Goal: Information Seeking & Learning: Learn about a topic

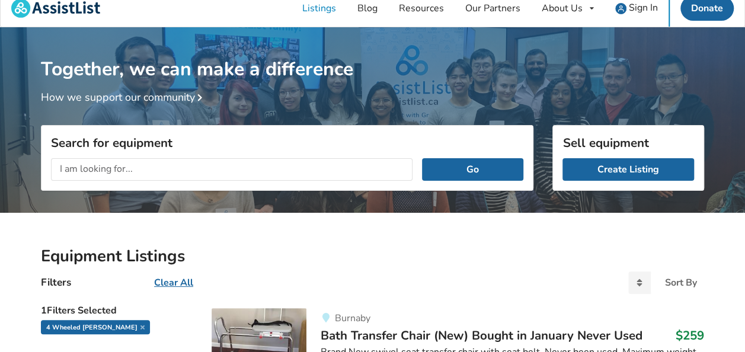
scroll to position [11, 0]
click at [253, 163] on input "text" at bounding box center [231, 169] width 361 height 23
click at [422, 158] on button "Go" at bounding box center [472, 169] width 101 height 23
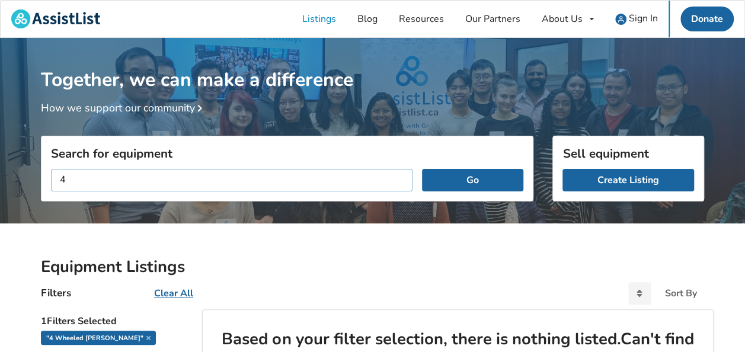
type input "4"
type input "rollator"
click at [422, 169] on button "Go" at bounding box center [472, 180] width 101 height 23
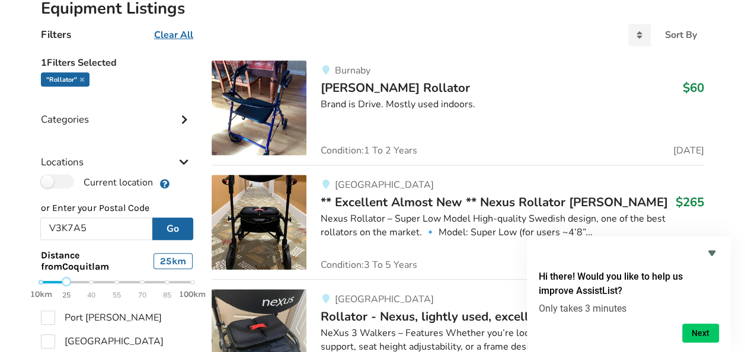
scroll to position [253, 0]
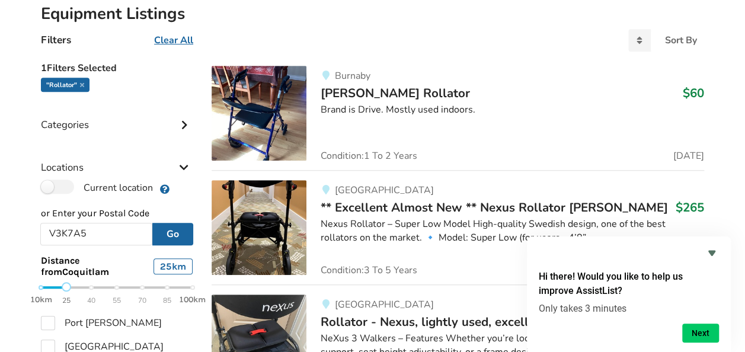
click at [381, 92] on span "[PERSON_NAME] Rollator" at bounding box center [394, 93] width 149 height 17
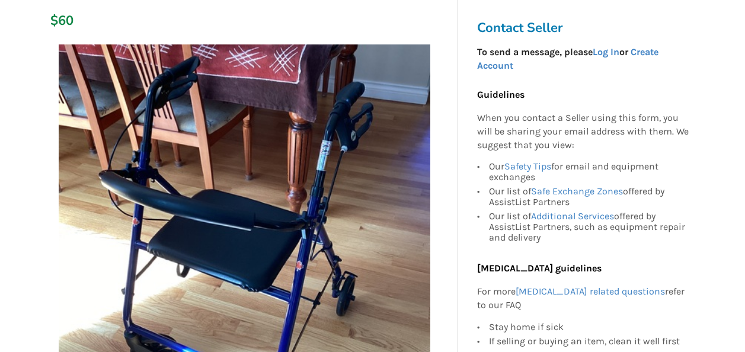
scroll to position [149, 0]
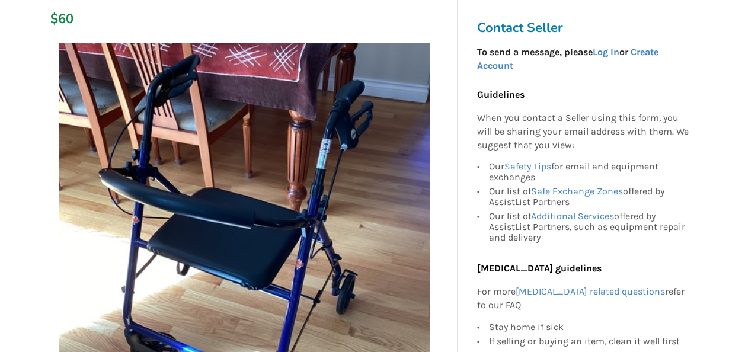
drag, startPoint x: 381, startPoint y: 92, endPoint x: 695, endPoint y: 116, distance: 315.5
click at [695, 116] on div "Contact Seller To send a message, please Log In or Create Account Guidelines Wh…" at bounding box center [585, 231] width 237 height 438
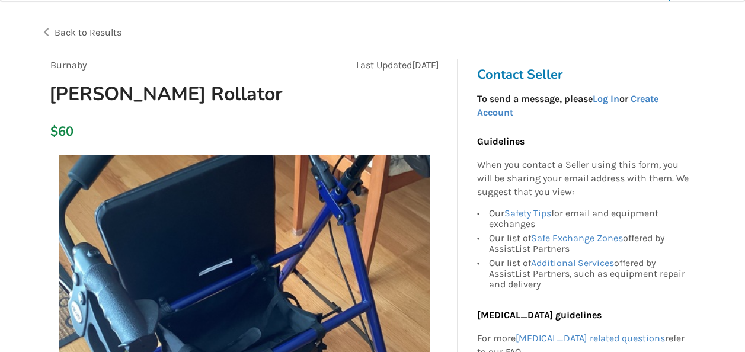
scroll to position [0, 0]
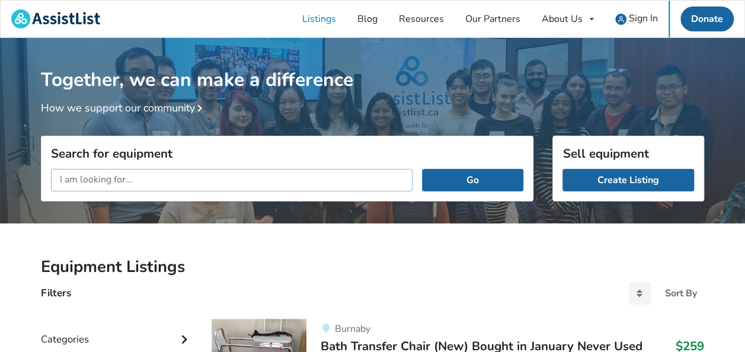
click at [240, 181] on input "text" at bounding box center [231, 180] width 361 height 23
click at [422, 169] on button "Go" at bounding box center [472, 180] width 101 height 23
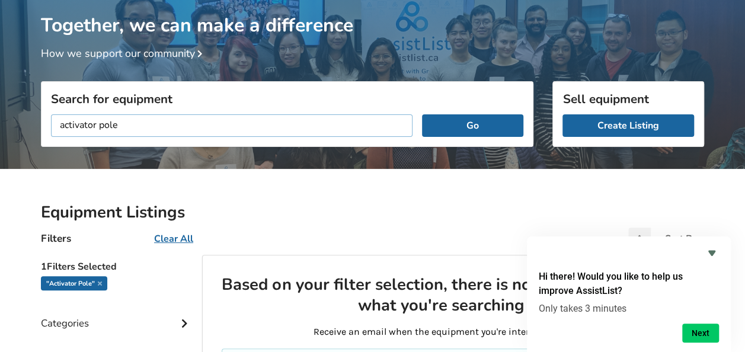
scroll to position [54, 0]
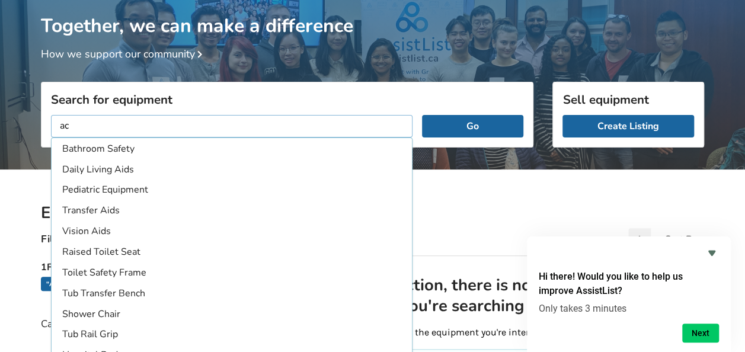
type input "a"
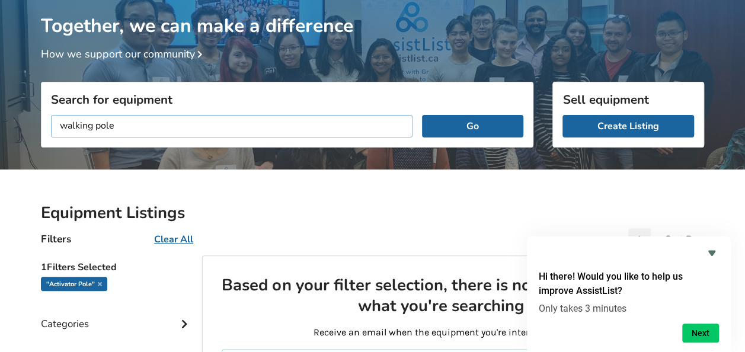
click at [422, 115] on button "Go" at bounding box center [472, 126] width 101 height 23
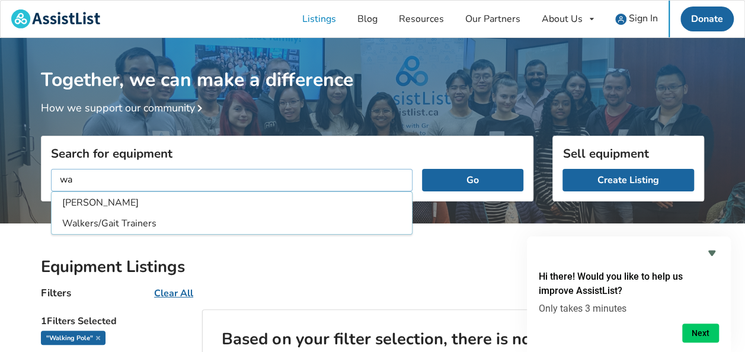
type input "w"
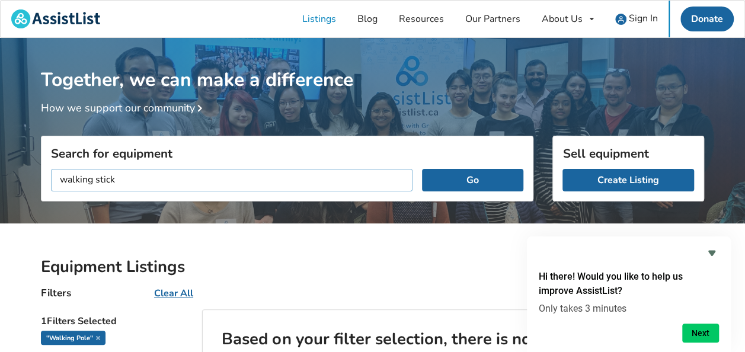
click at [422, 169] on button "Go" at bounding box center [472, 180] width 101 height 23
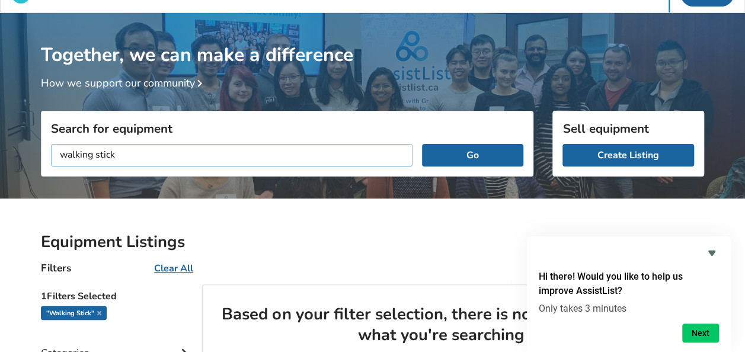
scroll to position [24, 0]
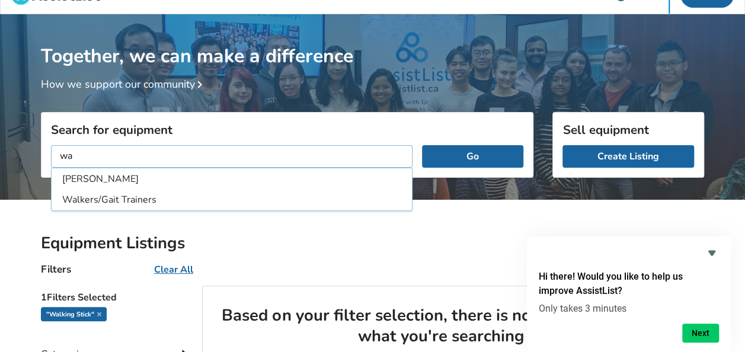
type input "w"
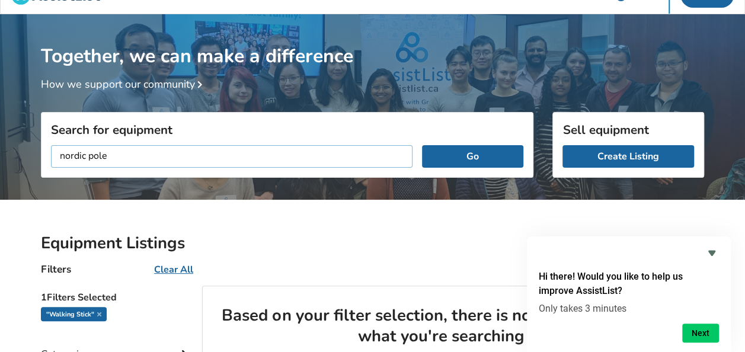
type input "nordic pole"
click at [422, 145] on button "Go" at bounding box center [472, 156] width 101 height 23
